Goal: Find specific page/section

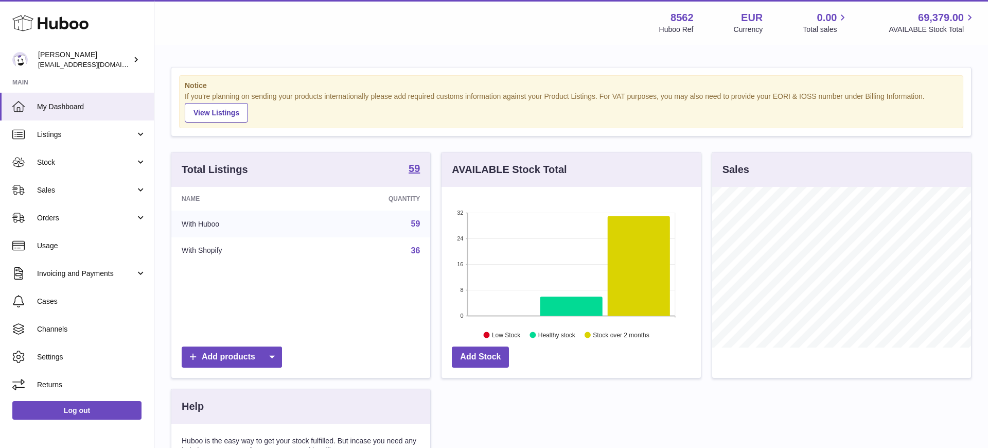
scroll to position [161, 259]
click at [106, 278] on link "Invoicing and Payments" at bounding box center [77, 273] width 154 height 28
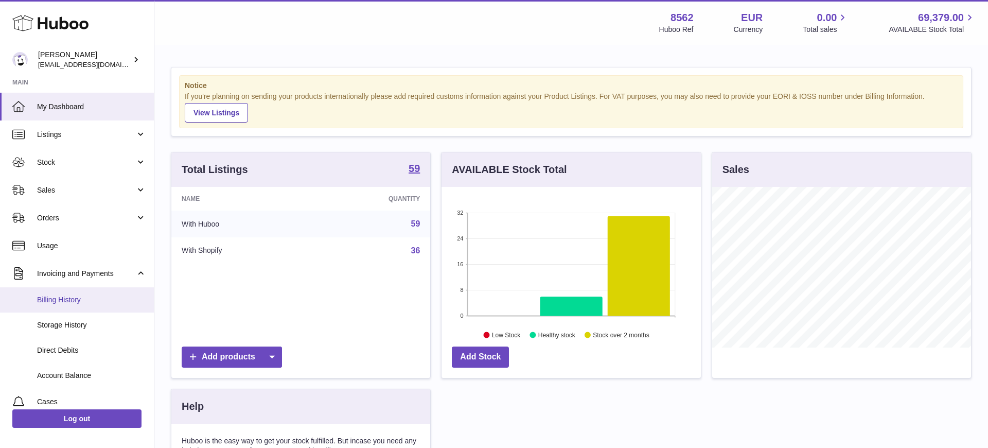
click at [100, 300] on span "Billing History" at bounding box center [91, 300] width 109 height 10
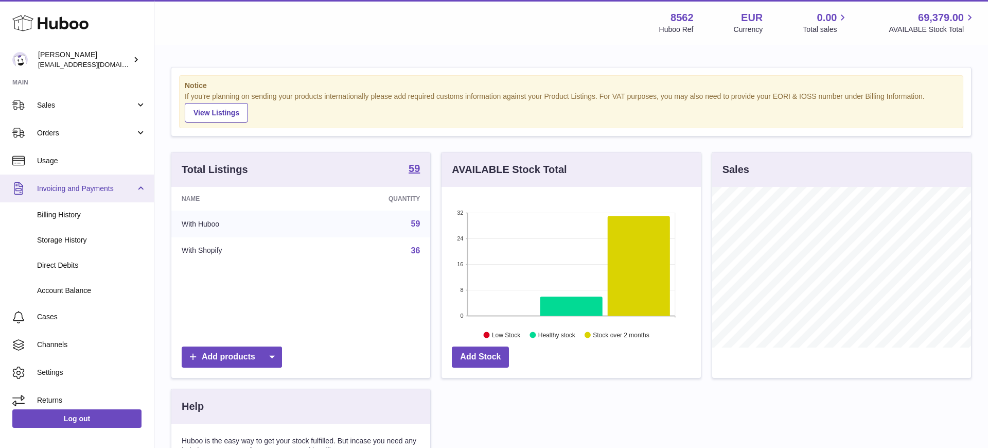
scroll to position [93, 0]
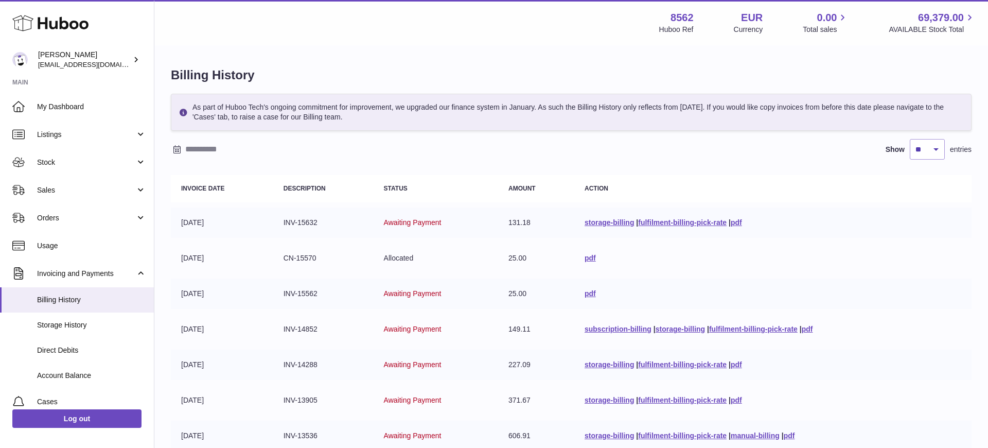
drag, startPoint x: 320, startPoint y: 259, endPoint x: 282, endPoint y: 258, distance: 37.6
click at [282, 258] on td "CN-15570" at bounding box center [323, 258] width 100 height 30
copy td "CN-15570"
